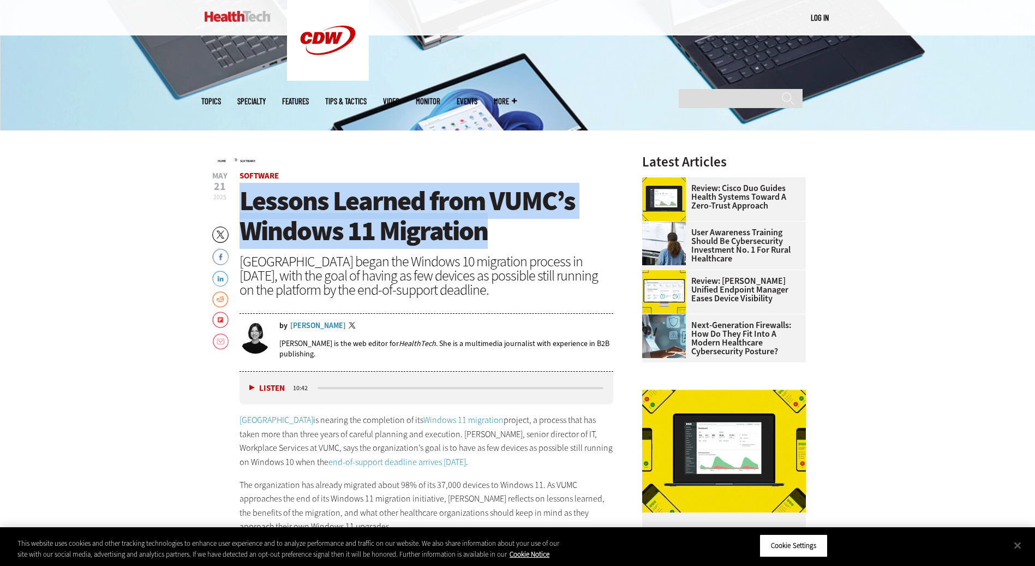
drag, startPoint x: 517, startPoint y: 231, endPoint x: 220, endPoint y: 209, distance: 298.1
drag, startPoint x: 220, startPoint y: 209, endPoint x: 287, endPoint y: 211, distance: 67.1
copy span "Lessons Learned from VUMC’s Windows 11 Migration"
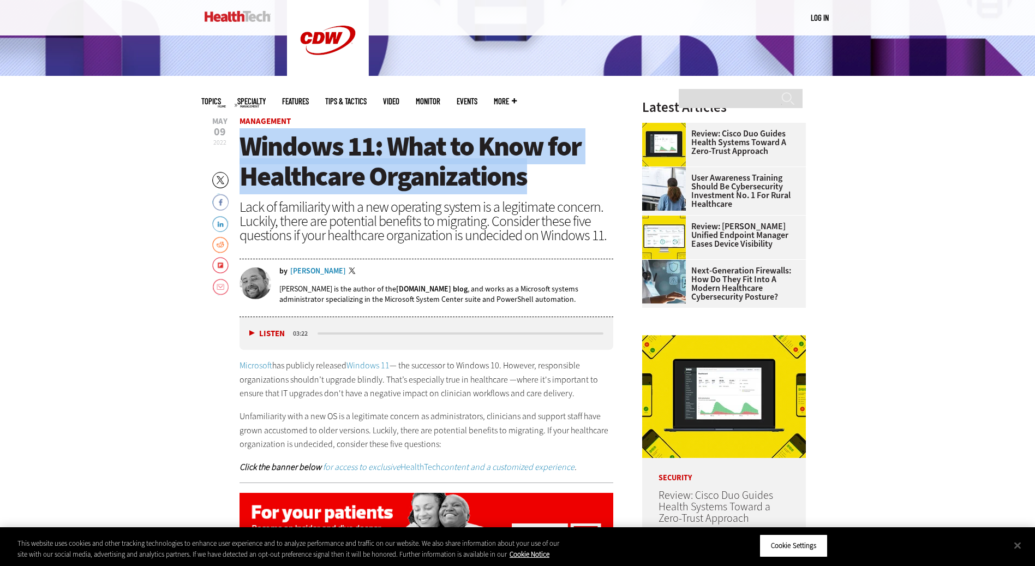
drag, startPoint x: 543, startPoint y: 171, endPoint x: 236, endPoint y: 145, distance: 308.7
drag, startPoint x: 236, startPoint y: 145, endPoint x: 303, endPoint y: 146, distance: 67.1
copy span "Windows 11: What to Know for Healthcare Organizations"
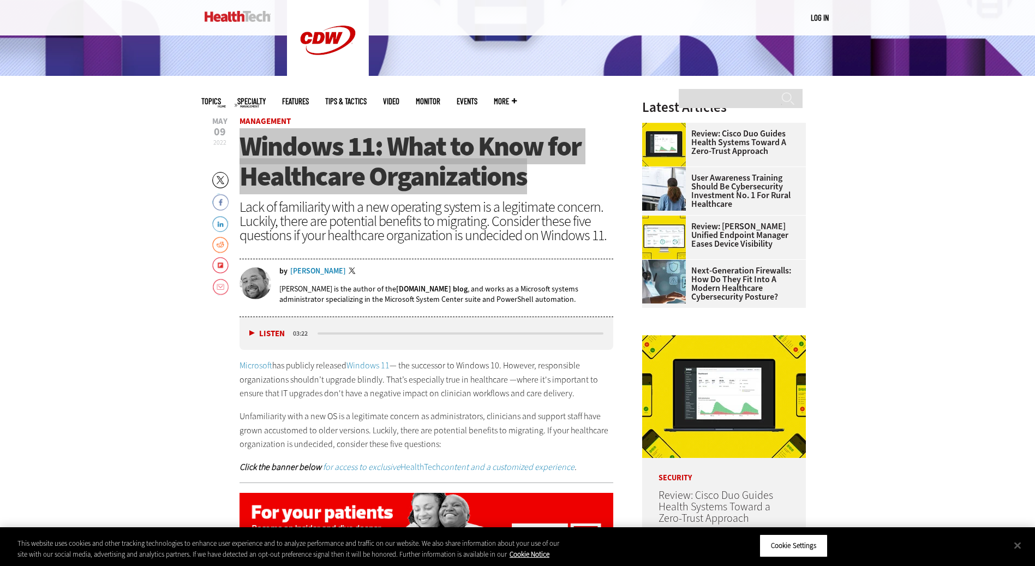
scroll to position [436, 0]
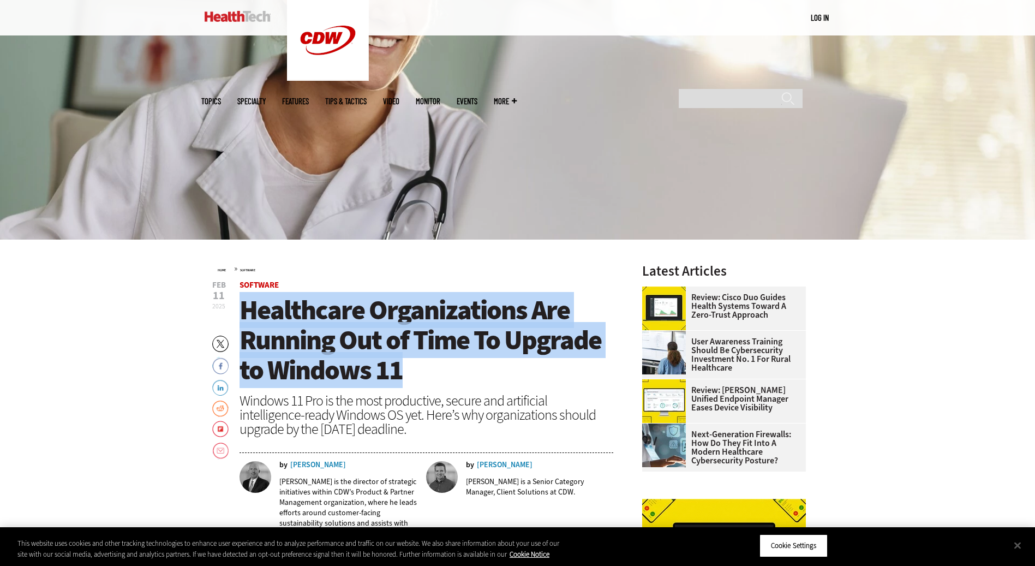
drag, startPoint x: 407, startPoint y: 370, endPoint x: 244, endPoint y: 312, distance: 173.2
click at [244, 312] on h1 "Healthcare Organizations Are Running Out of Time To Upgrade to Windows 11" at bounding box center [426, 340] width 374 height 90
drag, startPoint x: 244, startPoint y: 312, endPoint x: 285, endPoint y: 317, distance: 41.8
copy span "Healthcare Organizations Are Running Out of Time To Upgrade to Windows 11"
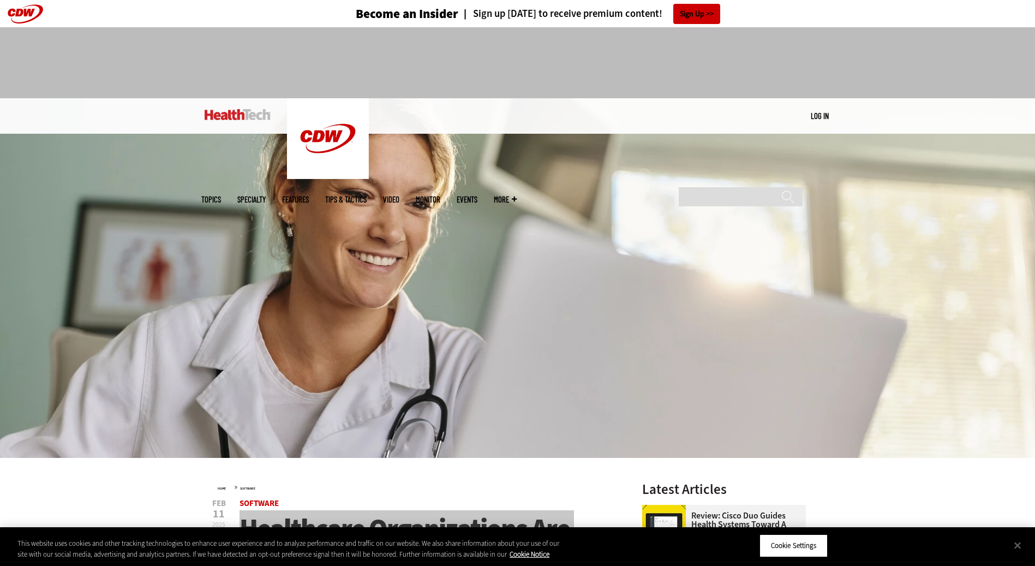
scroll to position [327, 0]
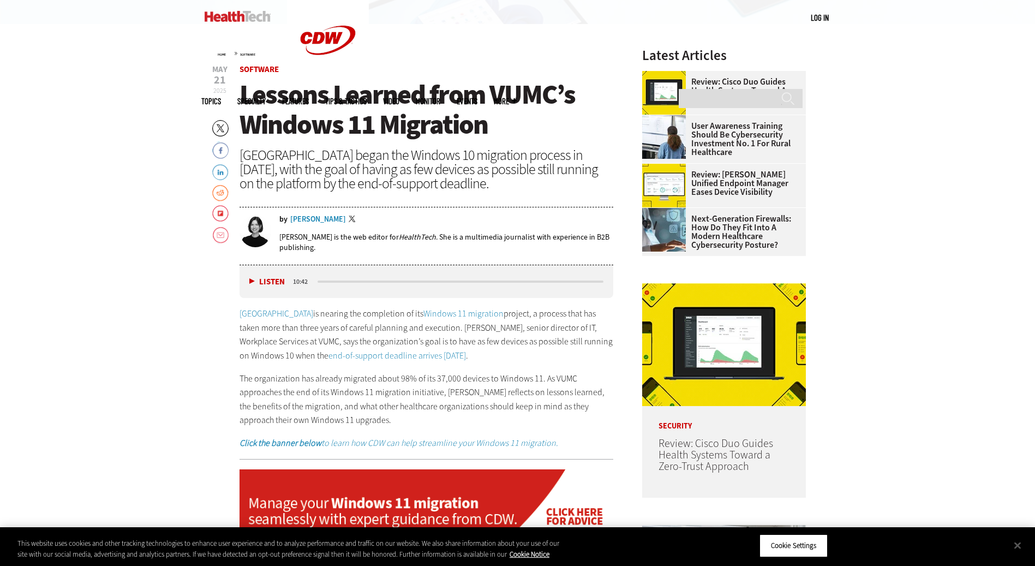
scroll to position [273, 0]
